Goal: Task Accomplishment & Management: Complete application form

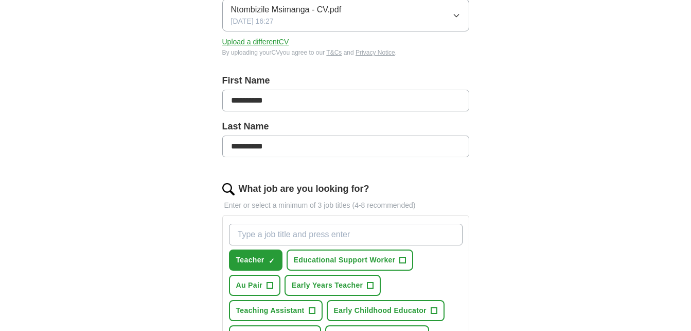
scroll to position [165, 0]
click at [253, 283] on span "Au Pair" at bounding box center [249, 284] width 26 height 11
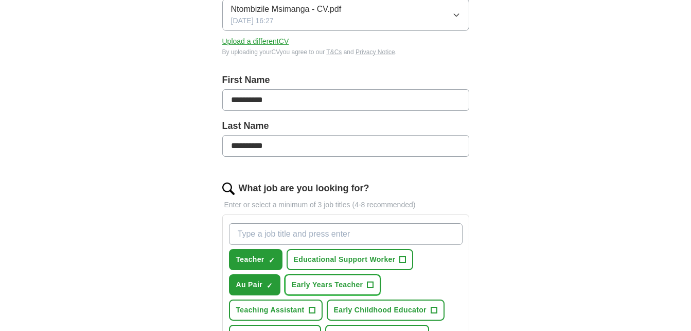
click at [343, 281] on span "Early Years Teacher" at bounding box center [327, 284] width 71 height 11
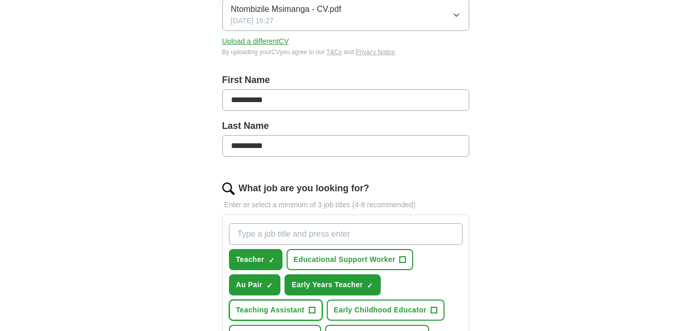
click at [314, 309] on span "+" at bounding box center [312, 310] width 6 height 8
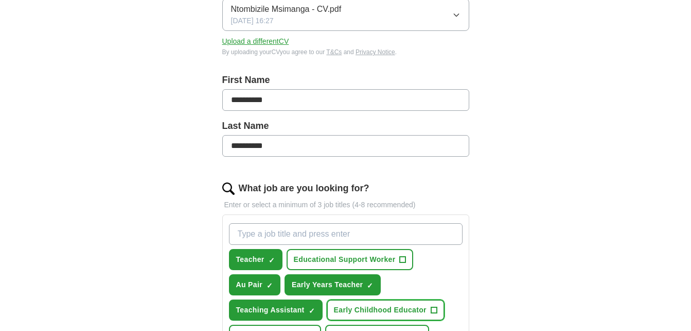
click at [411, 310] on span "Early Childhood Educator" at bounding box center [380, 309] width 93 height 11
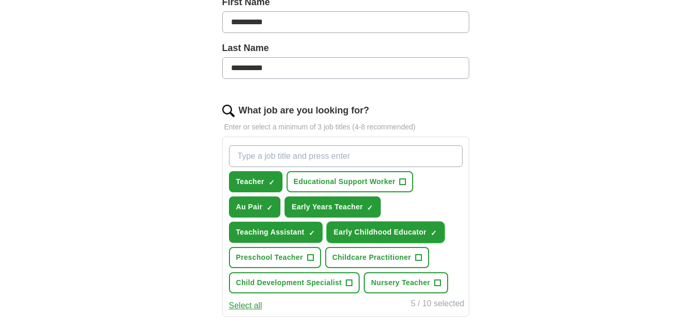
scroll to position [243, 0]
click at [253, 258] on span "Preschool Teacher" at bounding box center [269, 256] width 67 height 11
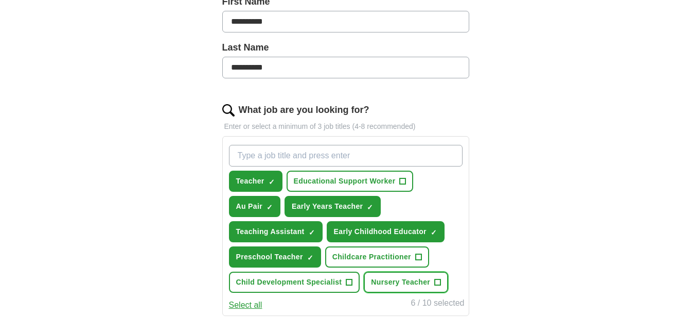
click at [400, 276] on button "Nursery Teacher +" at bounding box center [406, 281] width 84 height 21
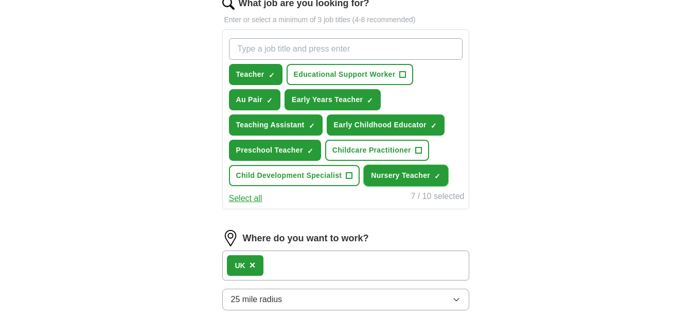
scroll to position [357, 0]
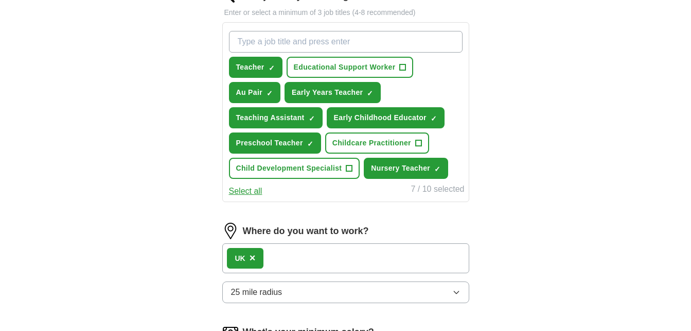
click at [348, 262] on div "UK ×" at bounding box center [345, 258] width 247 height 30
click at [286, 255] on div "UK ×" at bounding box center [345, 258] width 247 height 30
click at [456, 292] on icon "button" at bounding box center [457, 292] width 8 height 8
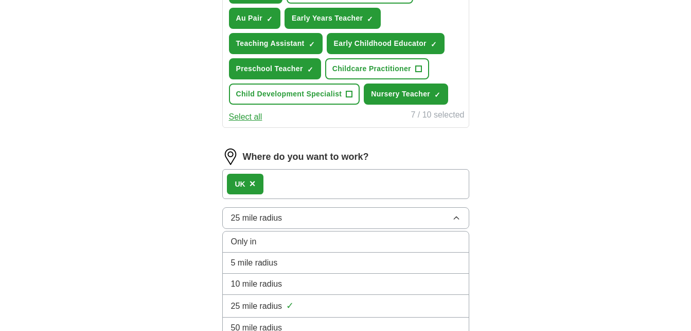
scroll to position [430, 0]
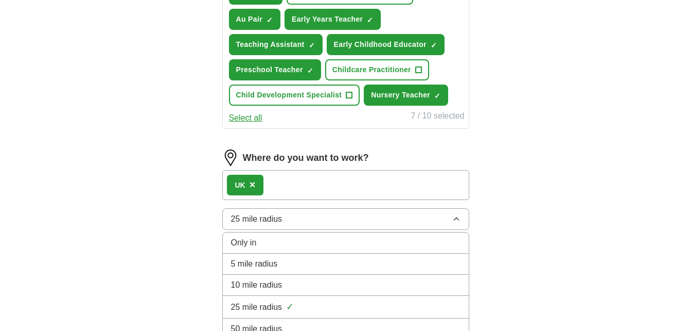
click at [446, 216] on button "25 mile radius" at bounding box center [345, 219] width 247 height 22
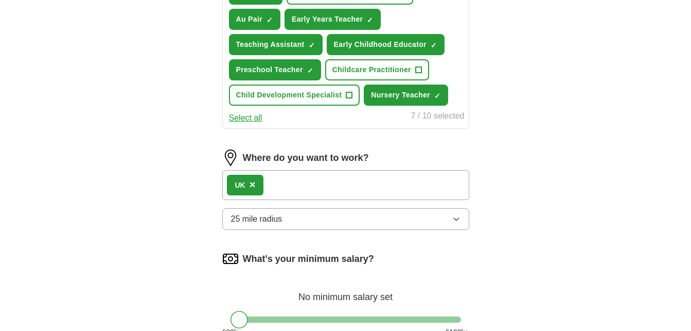
click at [350, 182] on div "UK ×" at bounding box center [345, 185] width 247 height 30
click at [333, 184] on div "UK ×" at bounding box center [345, 185] width 247 height 30
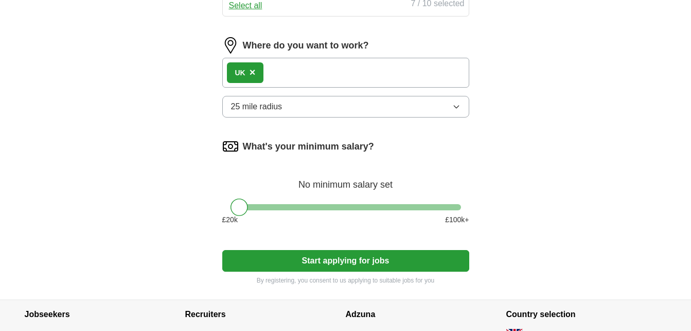
scroll to position [626, 0]
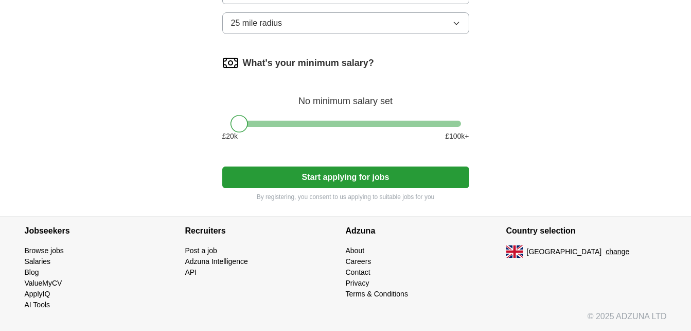
click at [408, 176] on button "Start applying for jobs" at bounding box center [345, 177] width 247 height 22
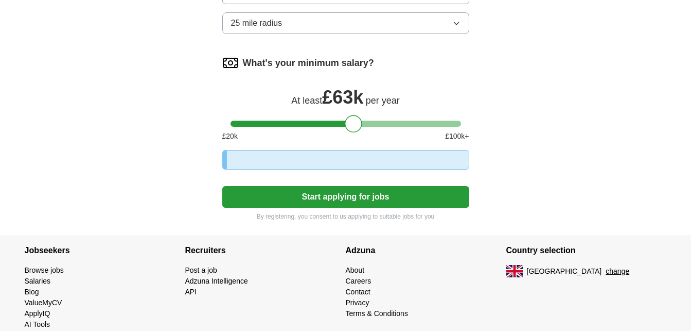
click at [355, 124] on div at bounding box center [346, 123] width 231 height 6
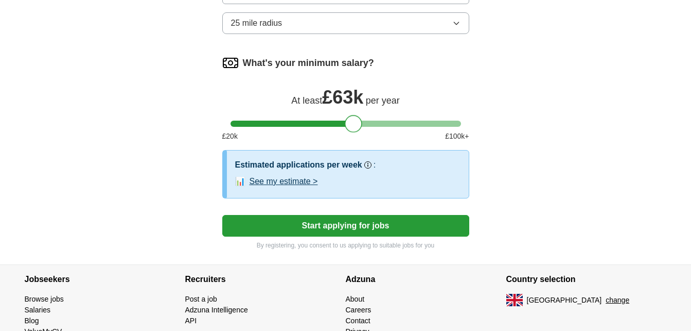
click at [333, 119] on div "What's your minimum salary? At least £ 63k per year £ 20 k £ 100 k+" at bounding box center [345, 102] width 247 height 95
click at [377, 122] on div at bounding box center [346, 123] width 231 height 6
click at [334, 226] on button "Start applying for jobs" at bounding box center [345, 226] width 247 height 22
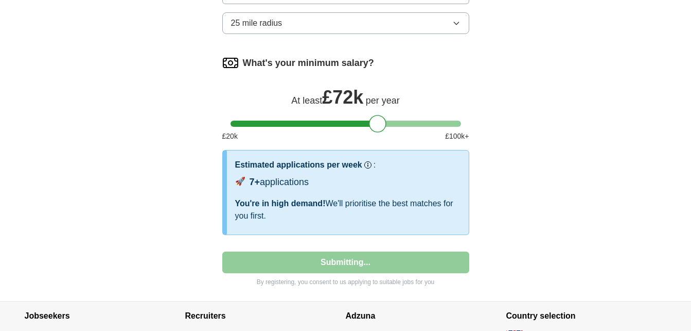
select select "**"
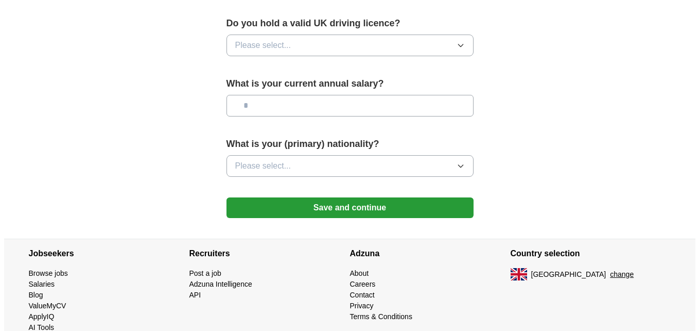
scroll to position [739, 0]
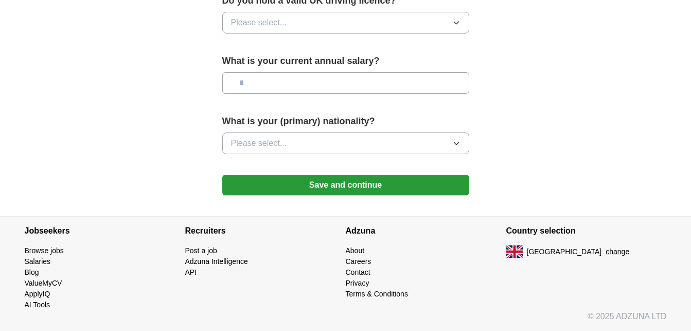
click at [606, 248] on button "change" at bounding box center [618, 251] width 24 height 11
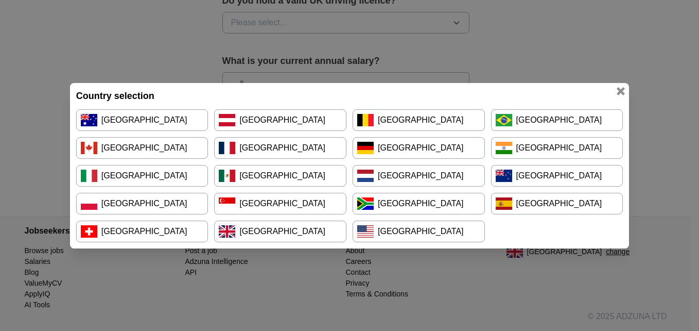
click at [444, 205] on link "[GEOGRAPHIC_DATA]" at bounding box center [419, 204] width 132 height 22
